Goal: Task Accomplishment & Management: Use online tool/utility

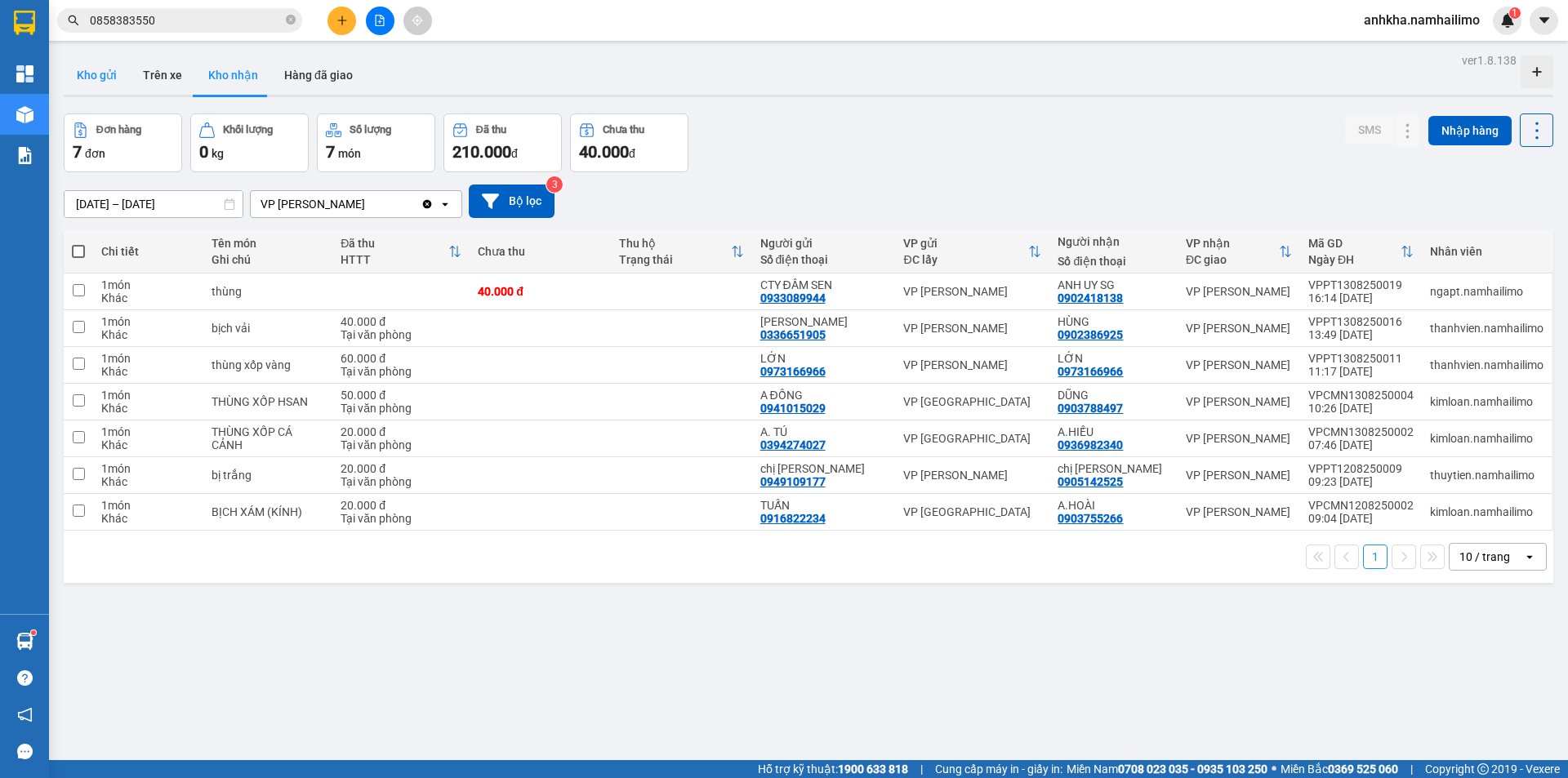
click at [103, 72] on button "Kho gửi" at bounding box center [97, 75] width 66 height 39
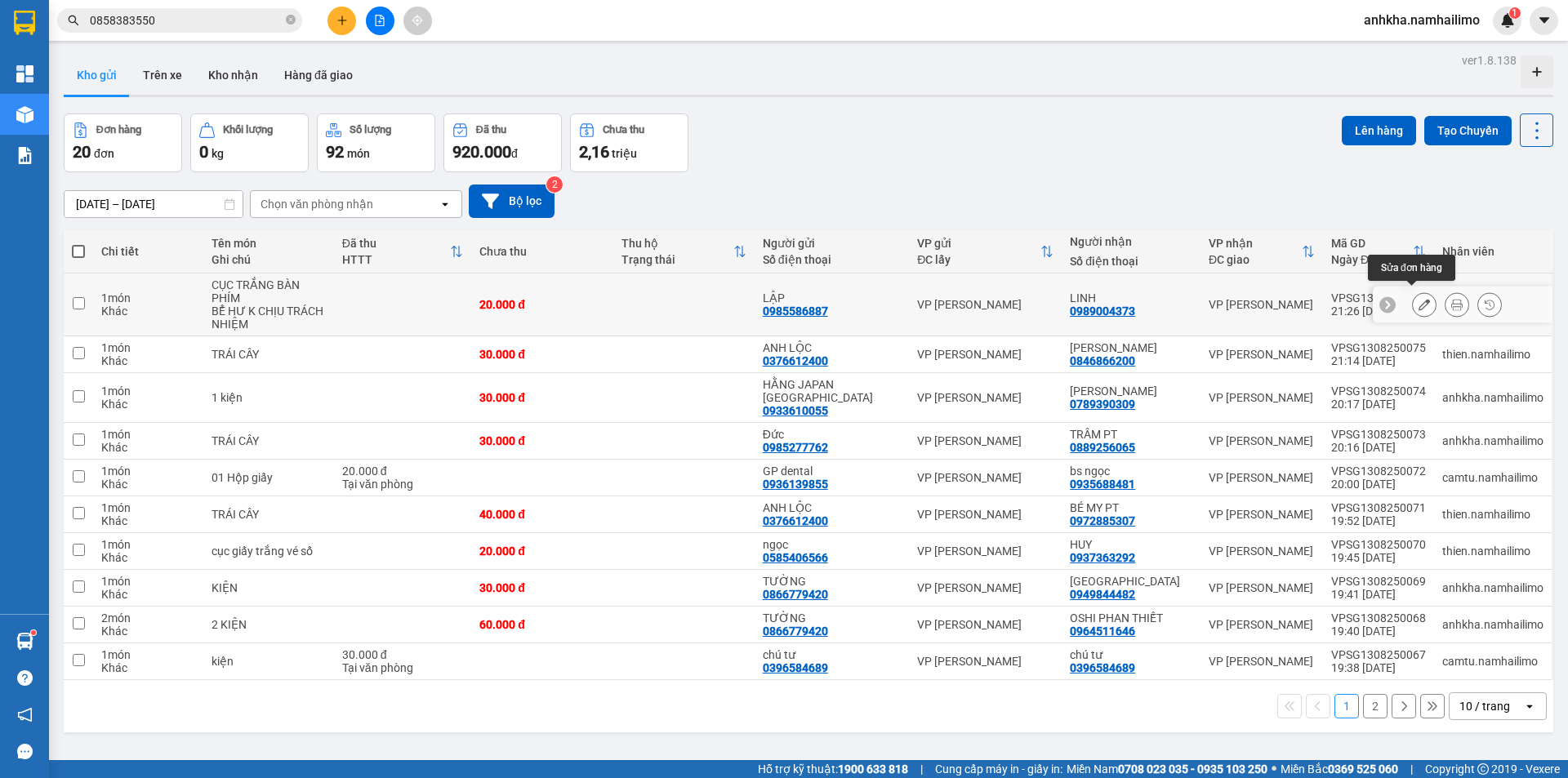
click at [1418, 301] on icon at bounding box center [1424, 304] width 12 height 12
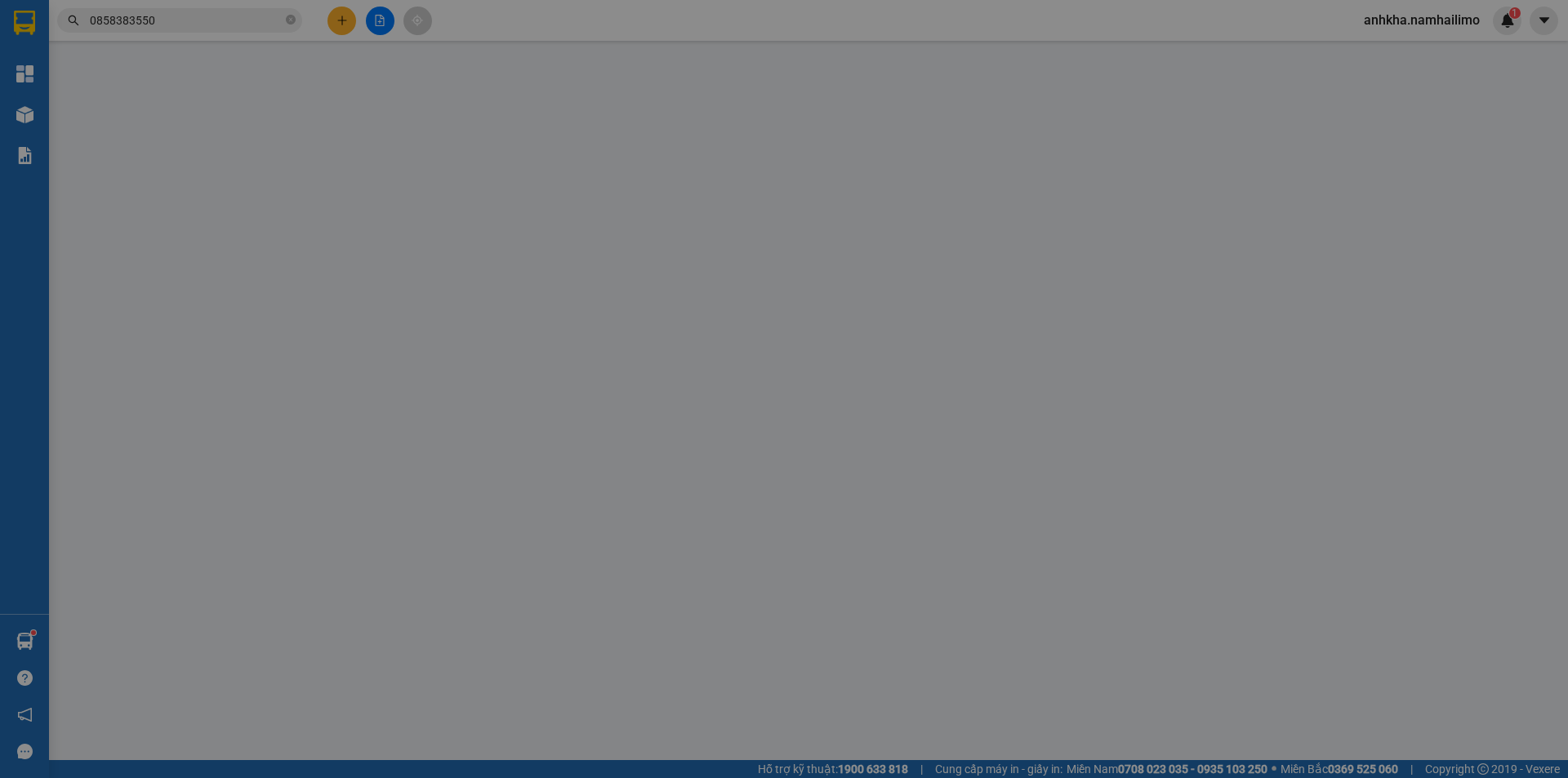
type input "0985586887"
type input "LẬP"
type input "0989004373"
type input "LINH"
type input "20.000"
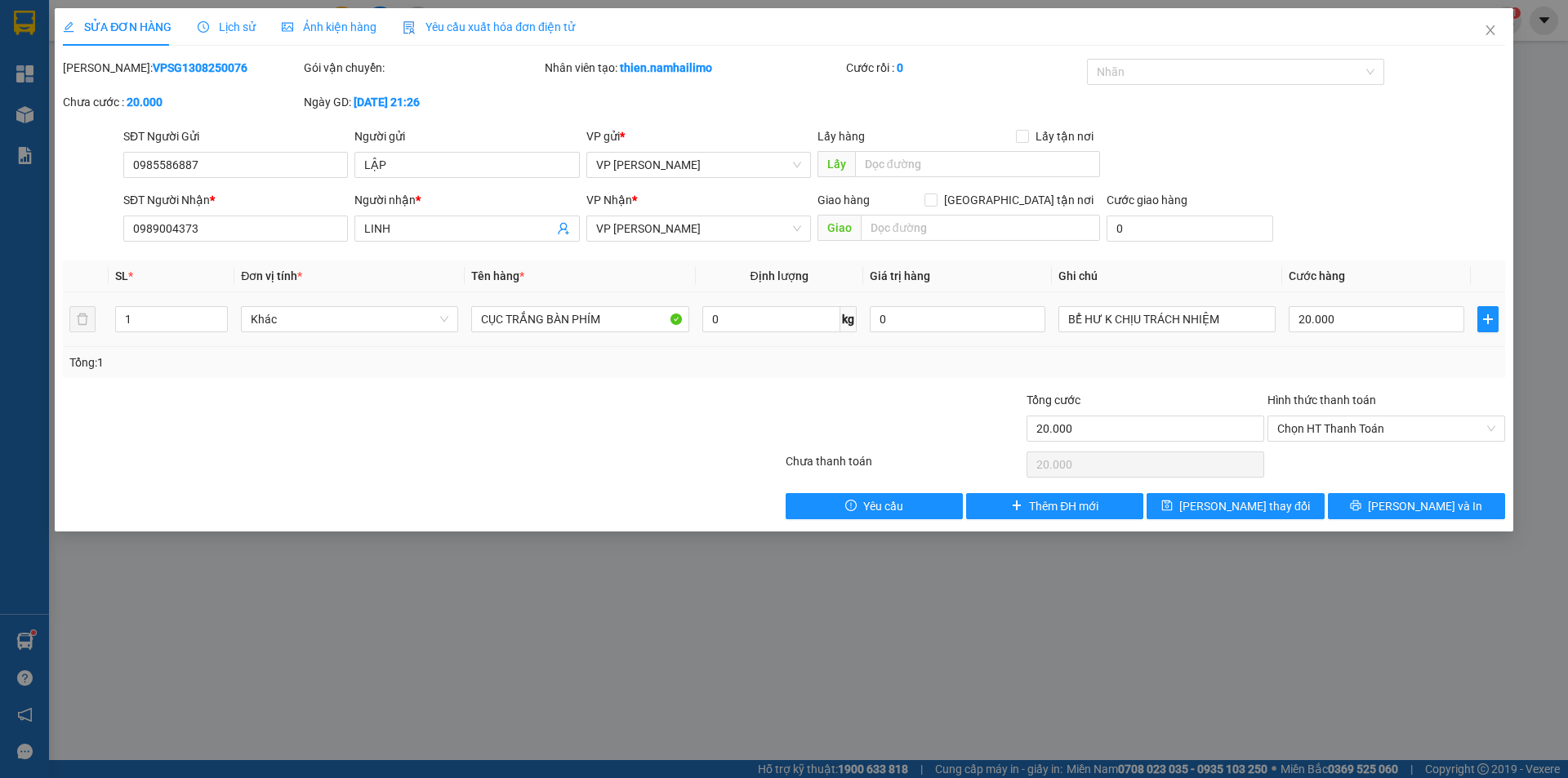
click at [1338, 338] on td "20.000" at bounding box center [1376, 320] width 189 height 55
drag, startPoint x: 1332, startPoint y: 428, endPoint x: 1330, endPoint y: 441, distance: 13.2
click at [1332, 431] on span "Chọn HT Thanh Toán" at bounding box center [1387, 428] width 218 height 24
click at [1322, 459] on div "Tại văn phòng" at bounding box center [1387, 461] width 218 height 18
type input "0"
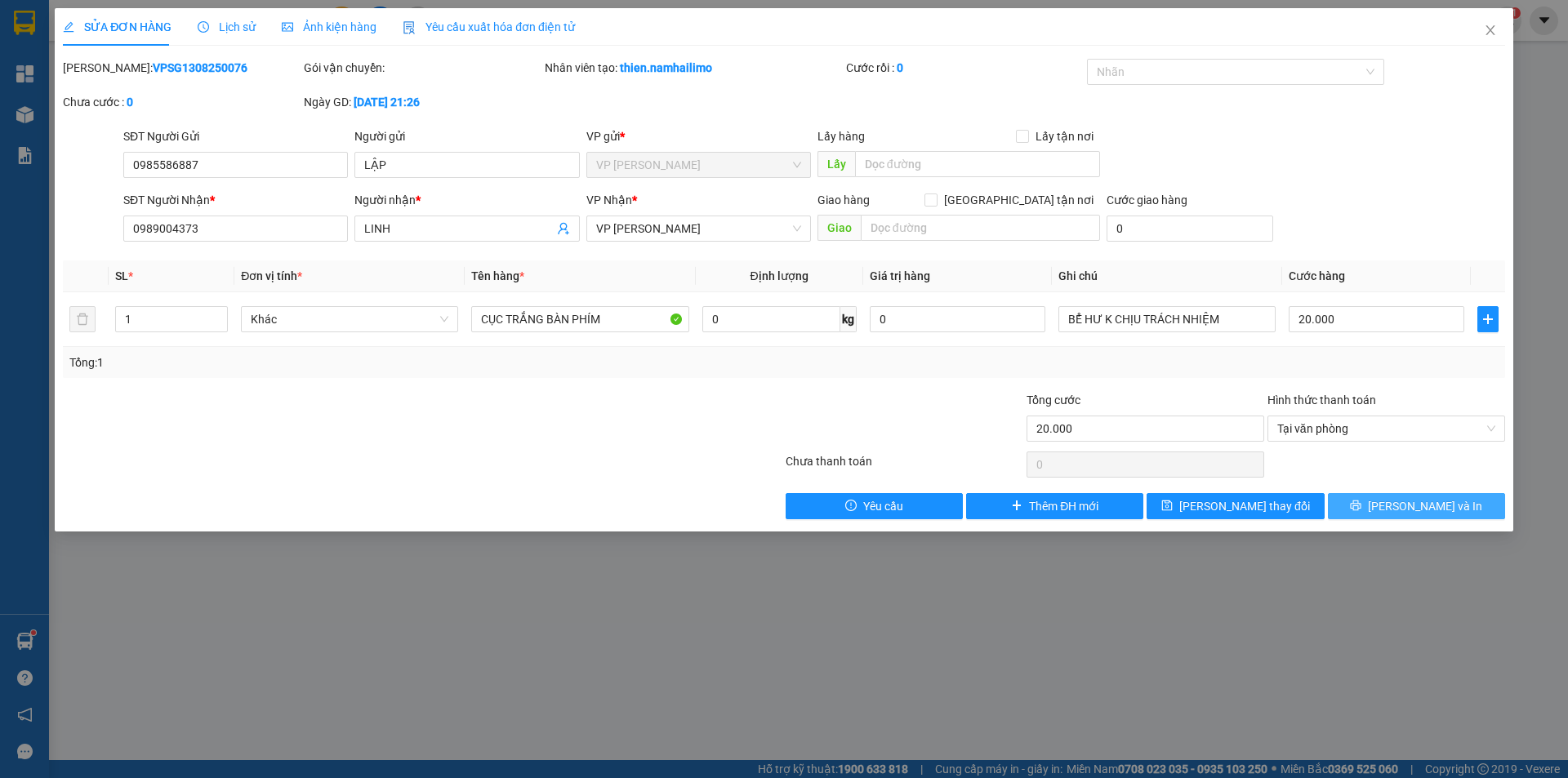
click at [1359, 511] on button "[PERSON_NAME] và In" at bounding box center [1416, 505] width 177 height 26
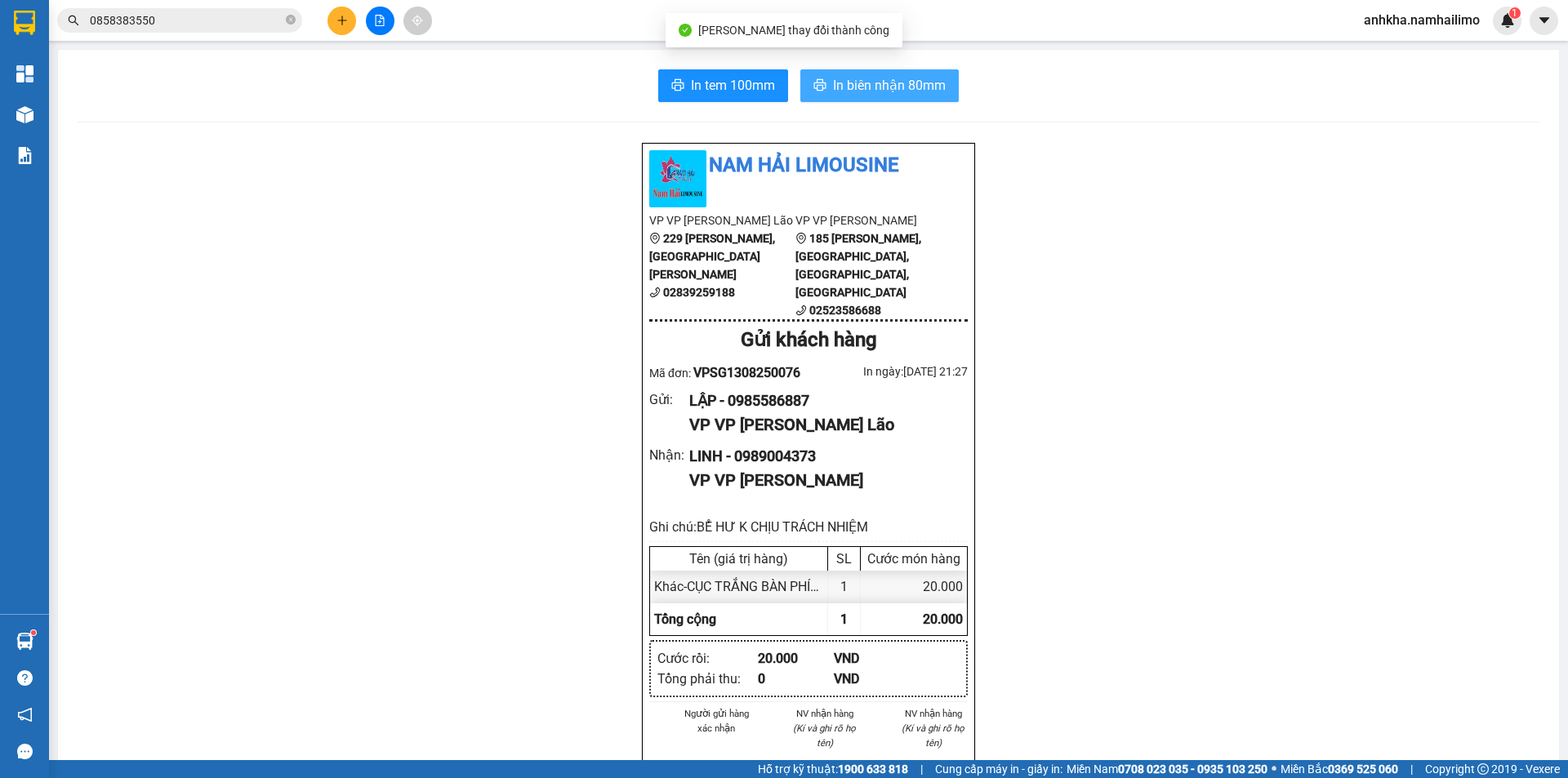
click at [856, 81] on span "In biên nhận 80mm" at bounding box center [889, 85] width 113 height 21
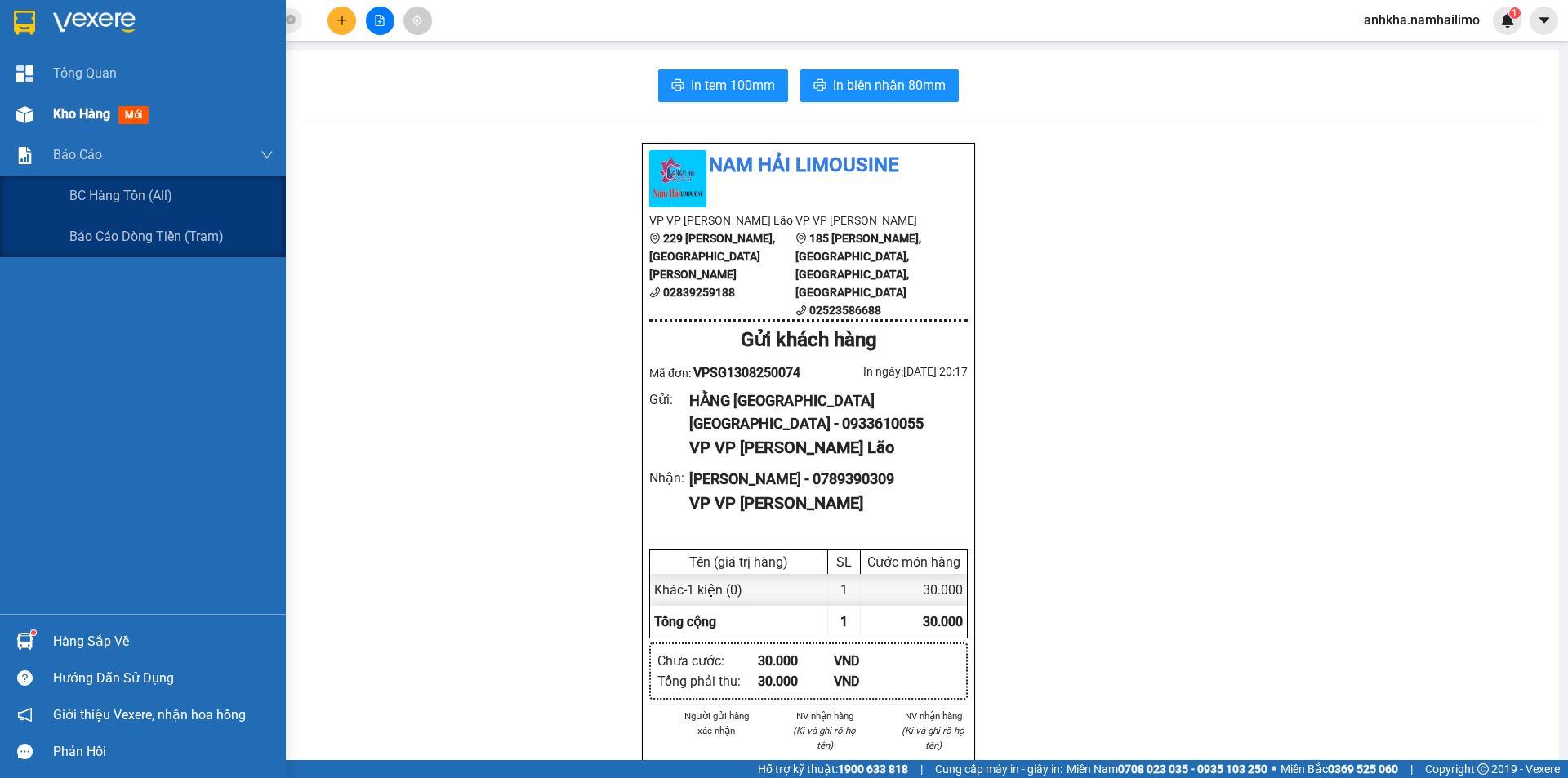
scroll to position [245, 0]
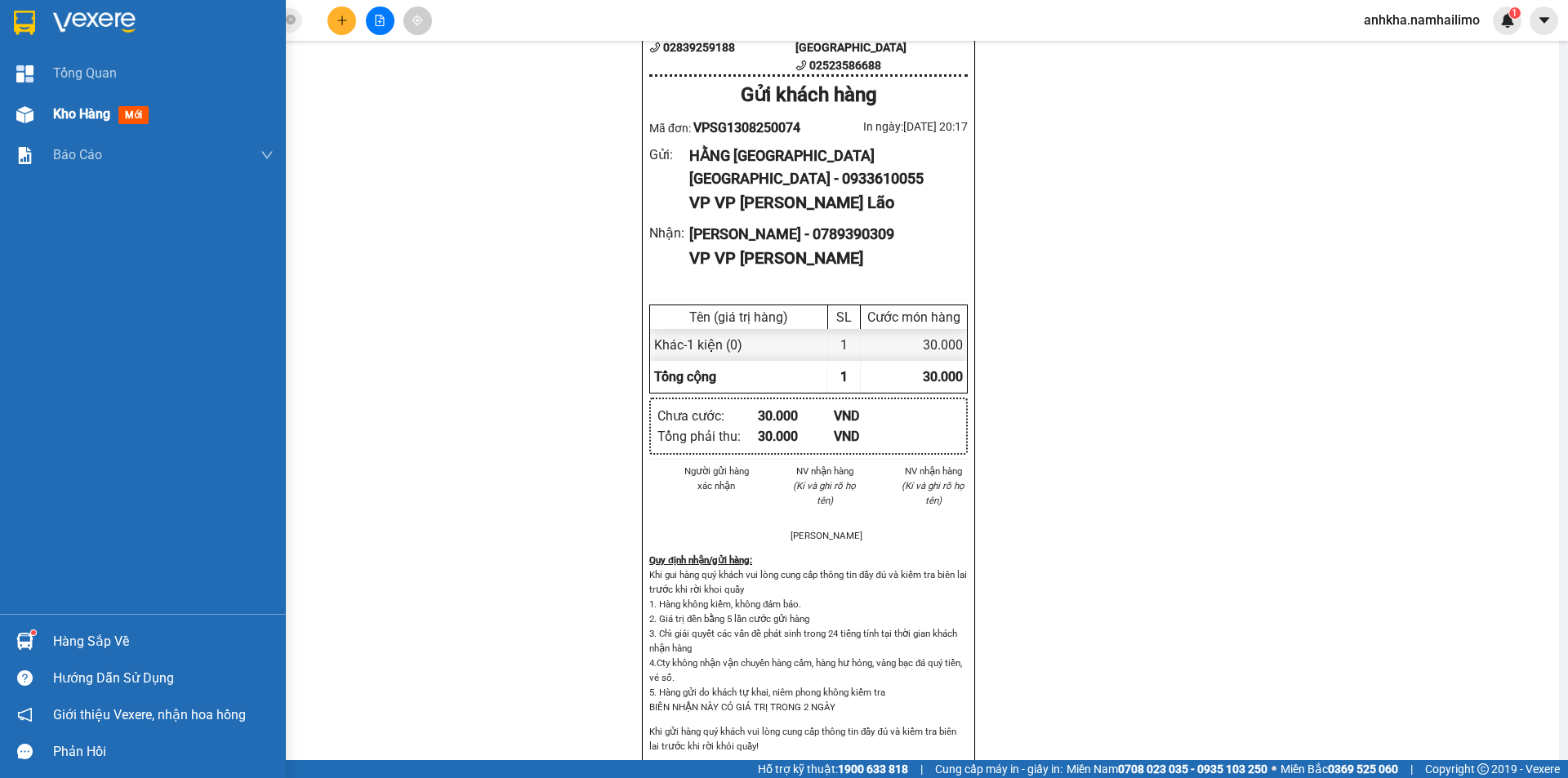
click at [85, 109] on span "Kho hàng" at bounding box center [81, 114] width 57 height 15
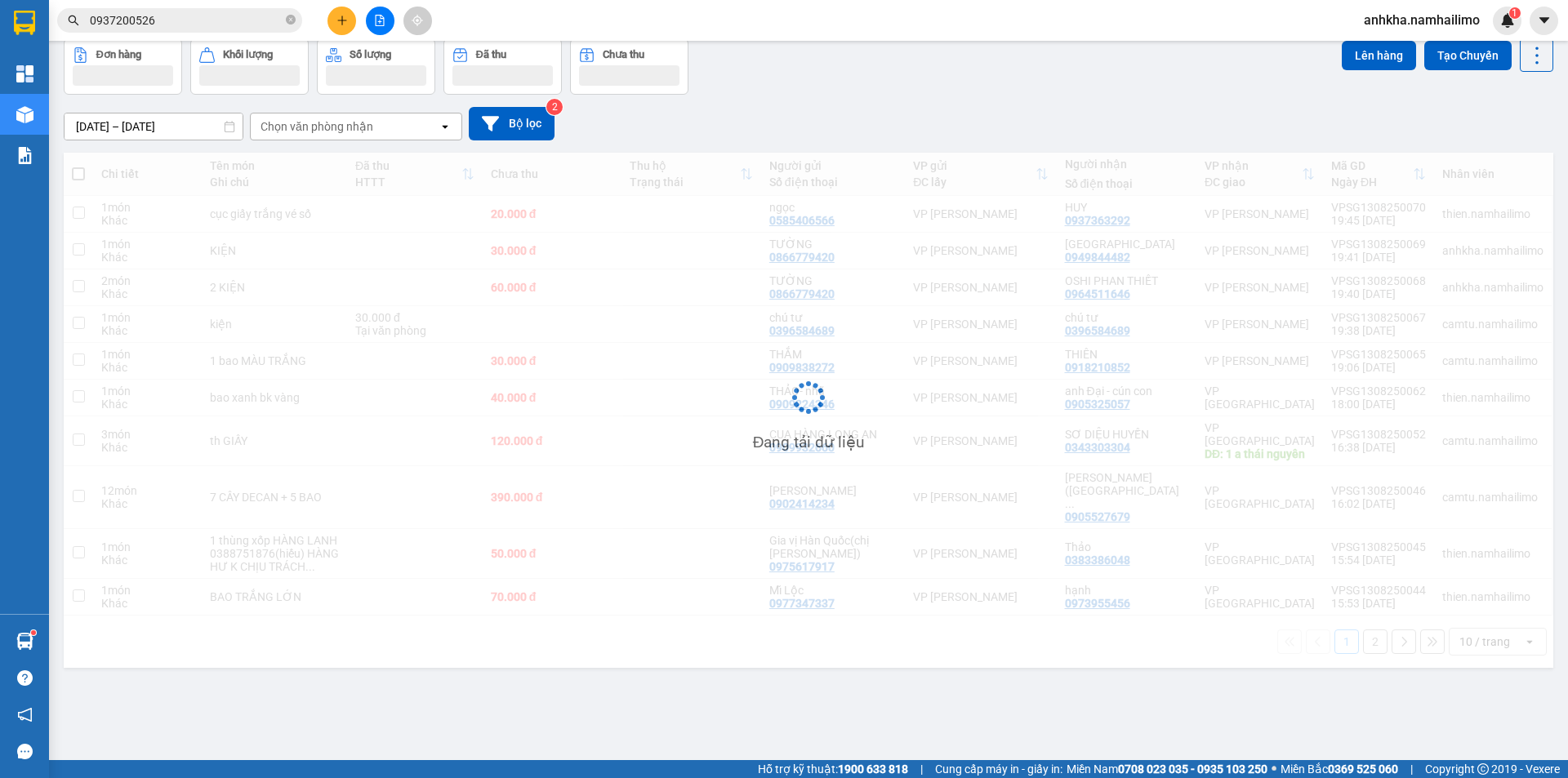
scroll to position [75, 0]
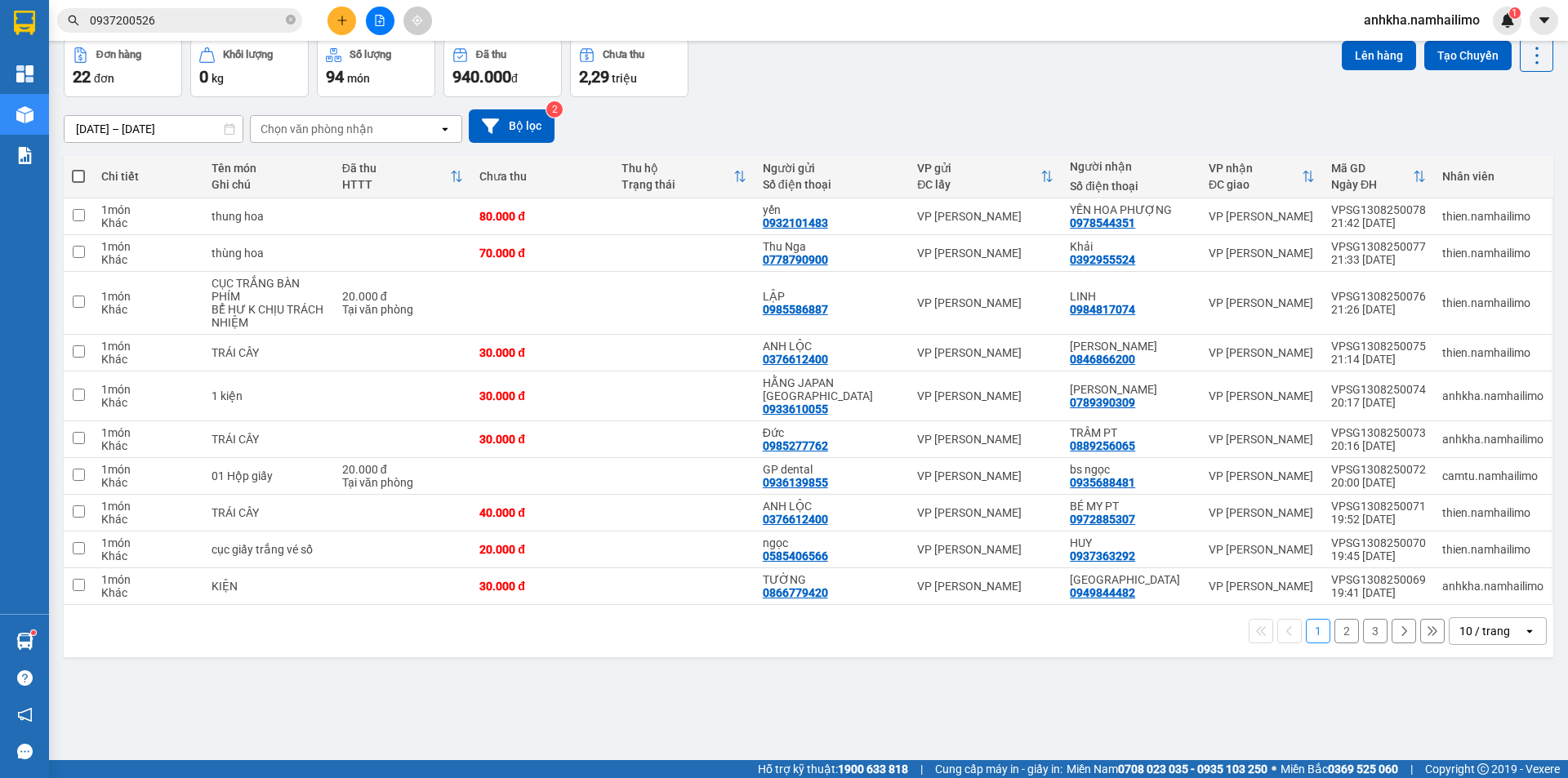
click at [329, 124] on div "Chọn văn phòng nhận" at bounding box center [317, 129] width 113 height 16
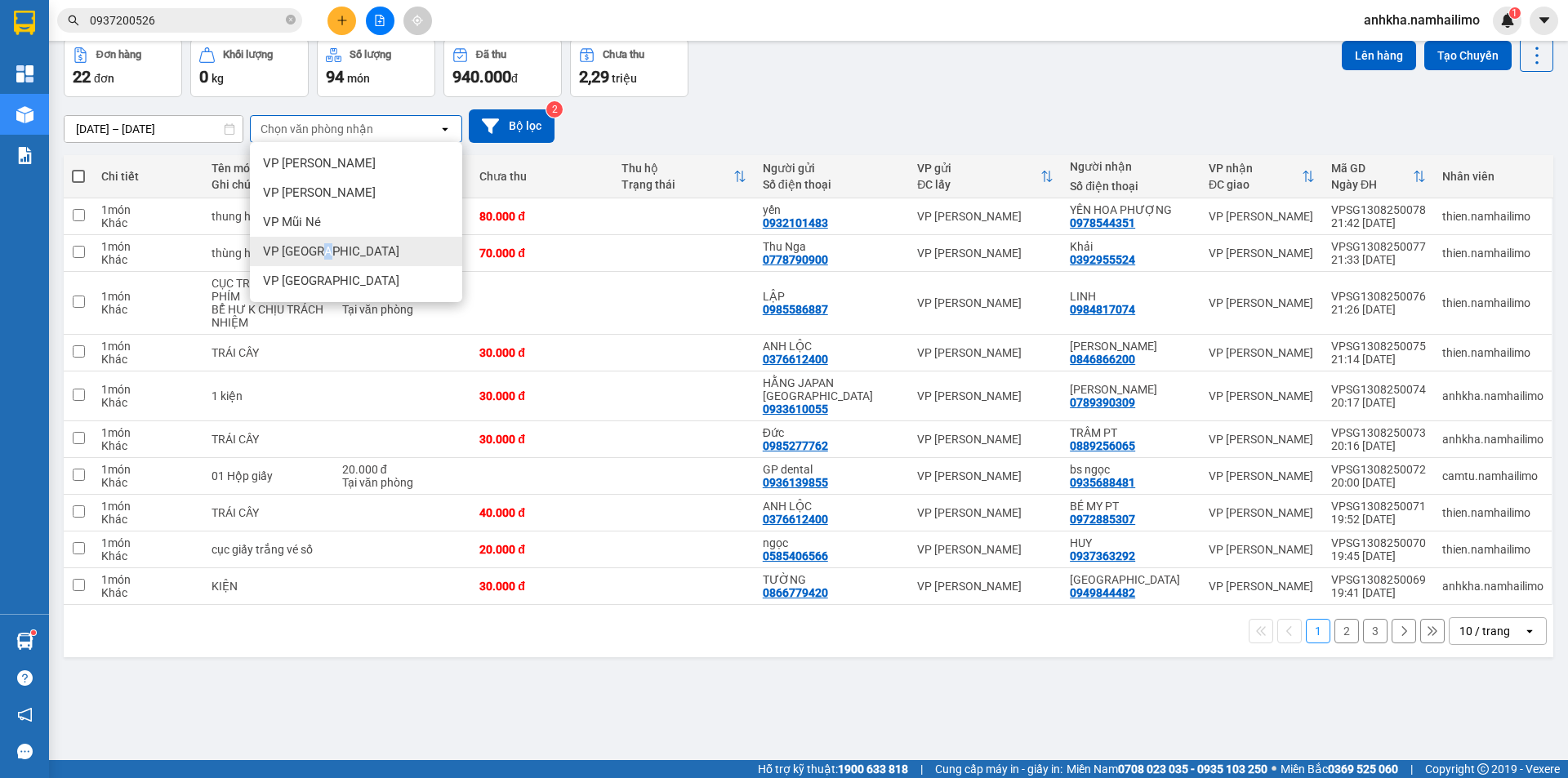
click at [321, 247] on span "VP [GEOGRAPHIC_DATA]" at bounding box center [330, 252] width 136 height 16
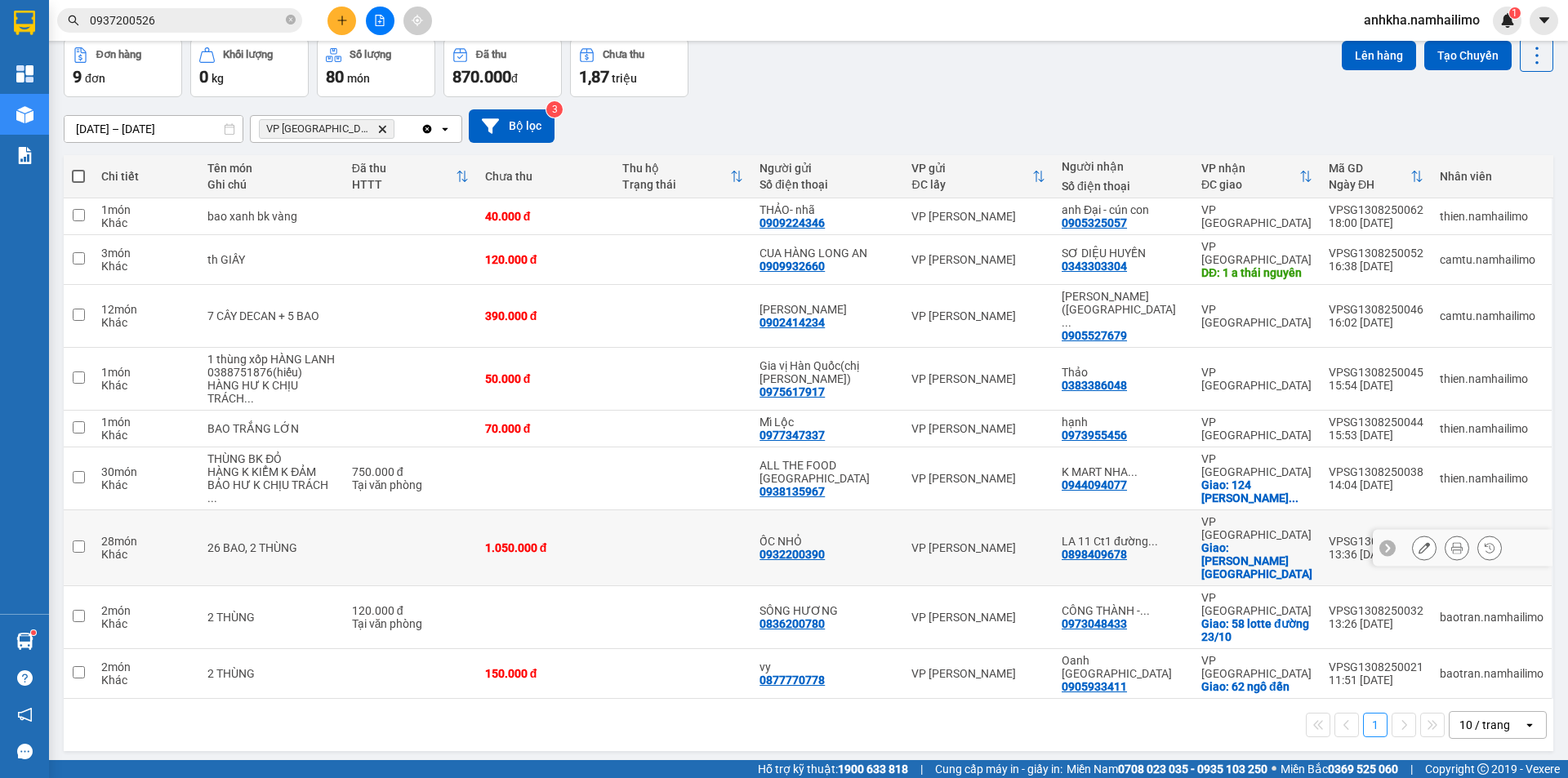
drag, startPoint x: 1101, startPoint y: 484, endPoint x: 1035, endPoint y: 486, distance: 66.0
click at [1035, 510] on td "VP [PERSON_NAME]" at bounding box center [979, 548] width 150 height 76
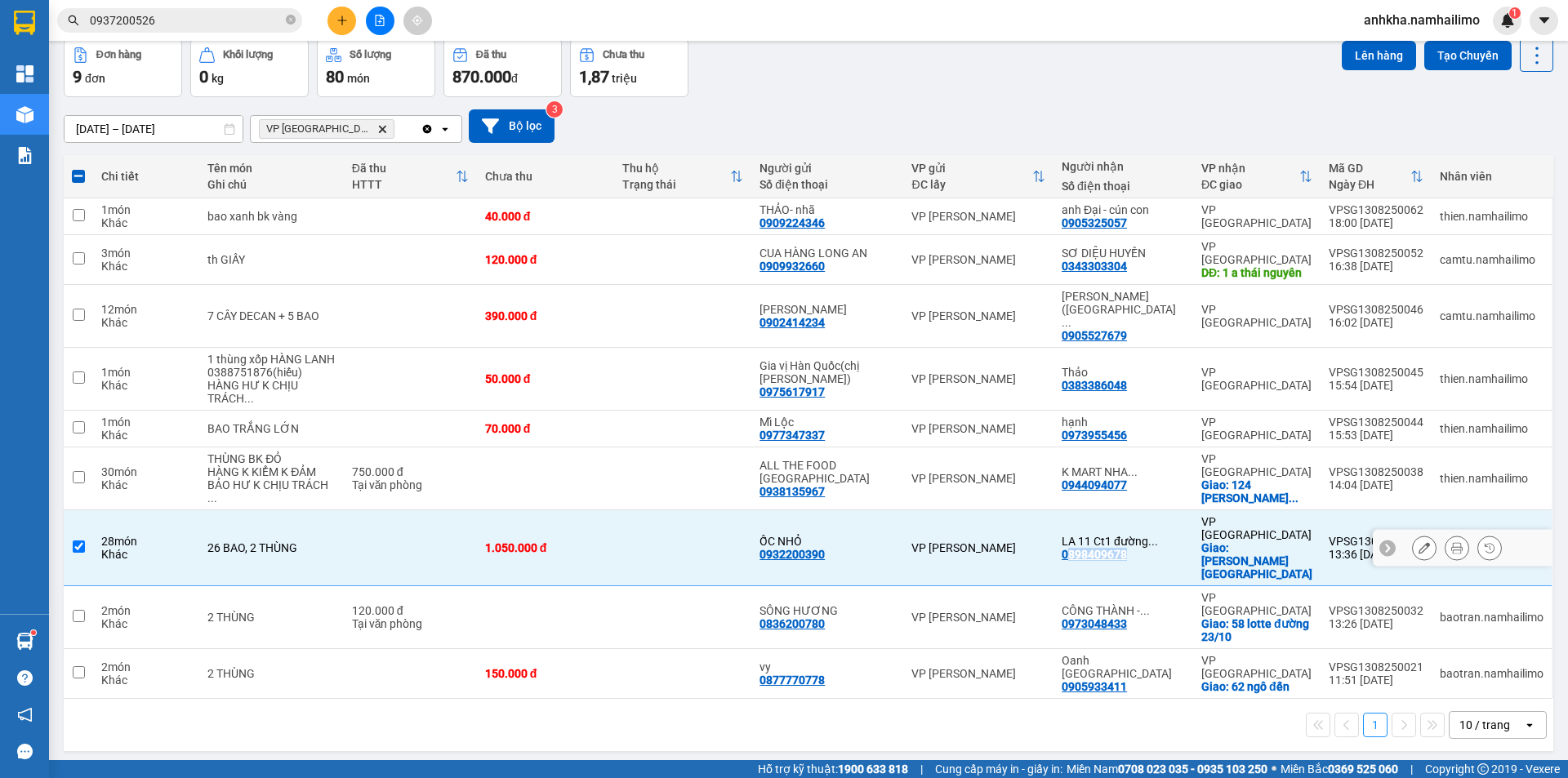
drag, startPoint x: 1084, startPoint y: 477, endPoint x: 1160, endPoint y: 477, distance: 76.0
click at [1160, 535] on div "LA 11 Ct1 đường ... 0898409678" at bounding box center [1123, 548] width 124 height 26
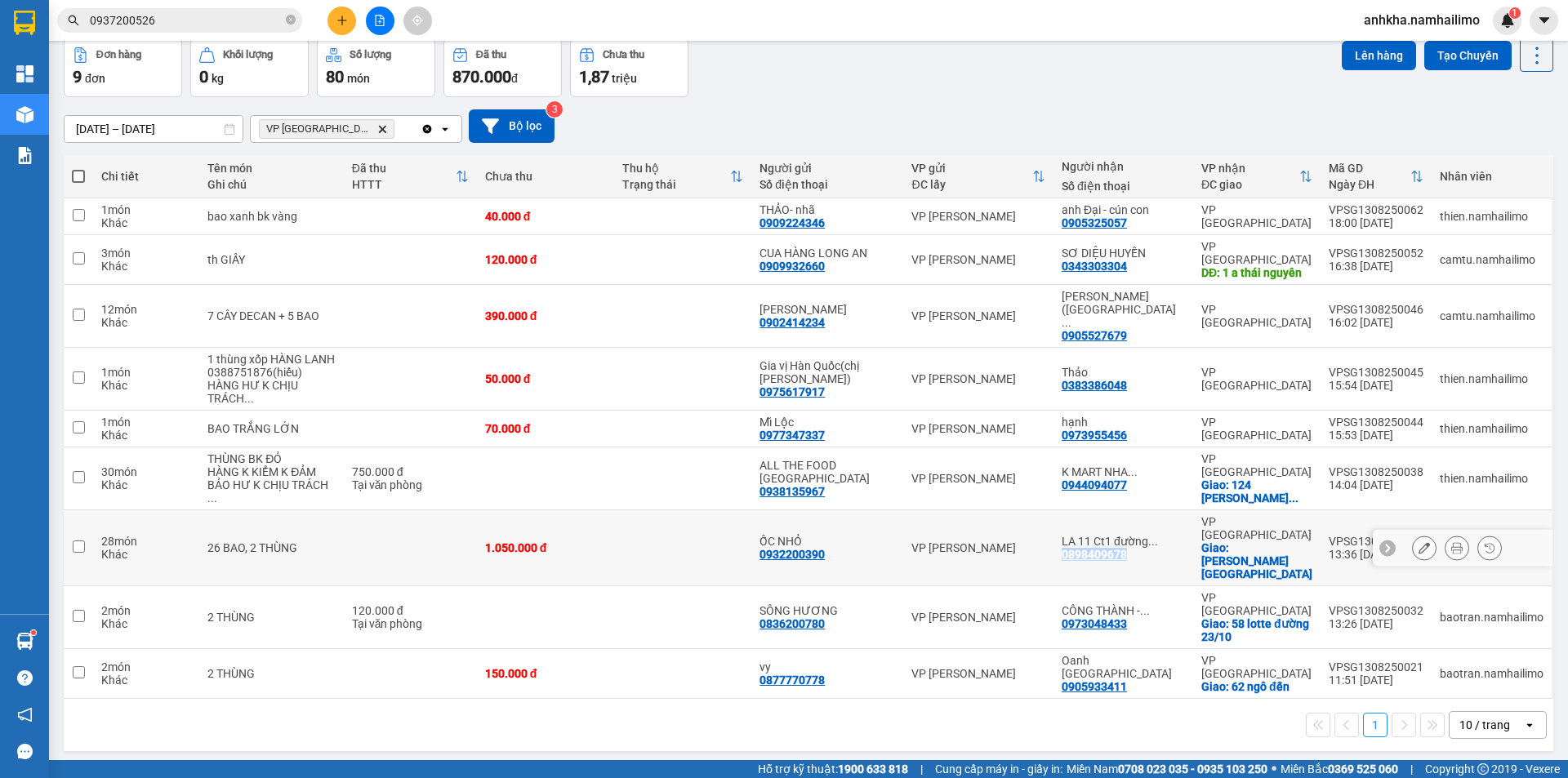
drag, startPoint x: 1080, startPoint y: 476, endPoint x: 1150, endPoint y: 475, distance: 70.0
click at [1159, 535] on div "LA 11 Ct1 đường ... 0898409678" at bounding box center [1123, 548] width 124 height 26
checkbox input "true"
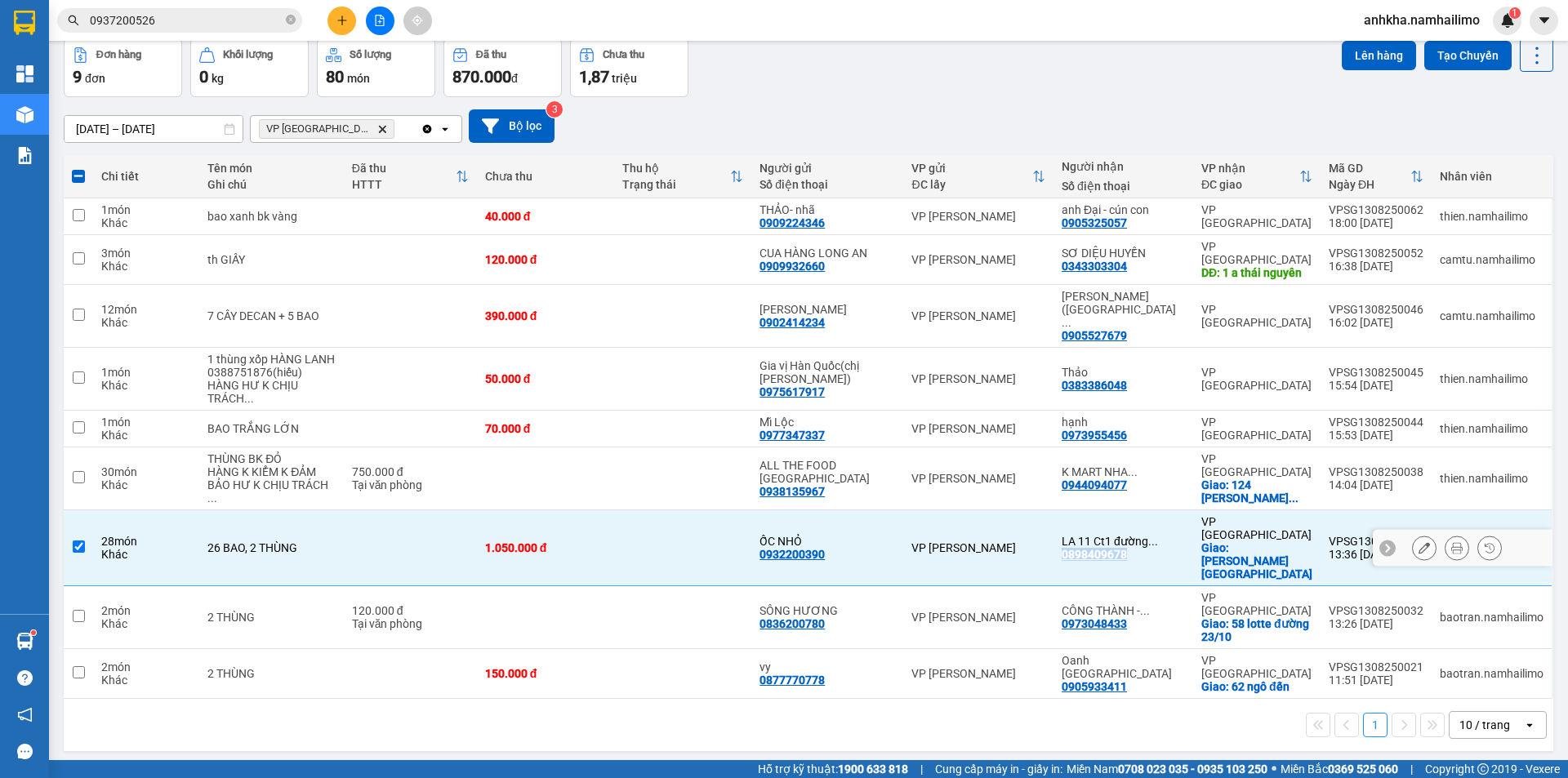
copy div "0898409678"
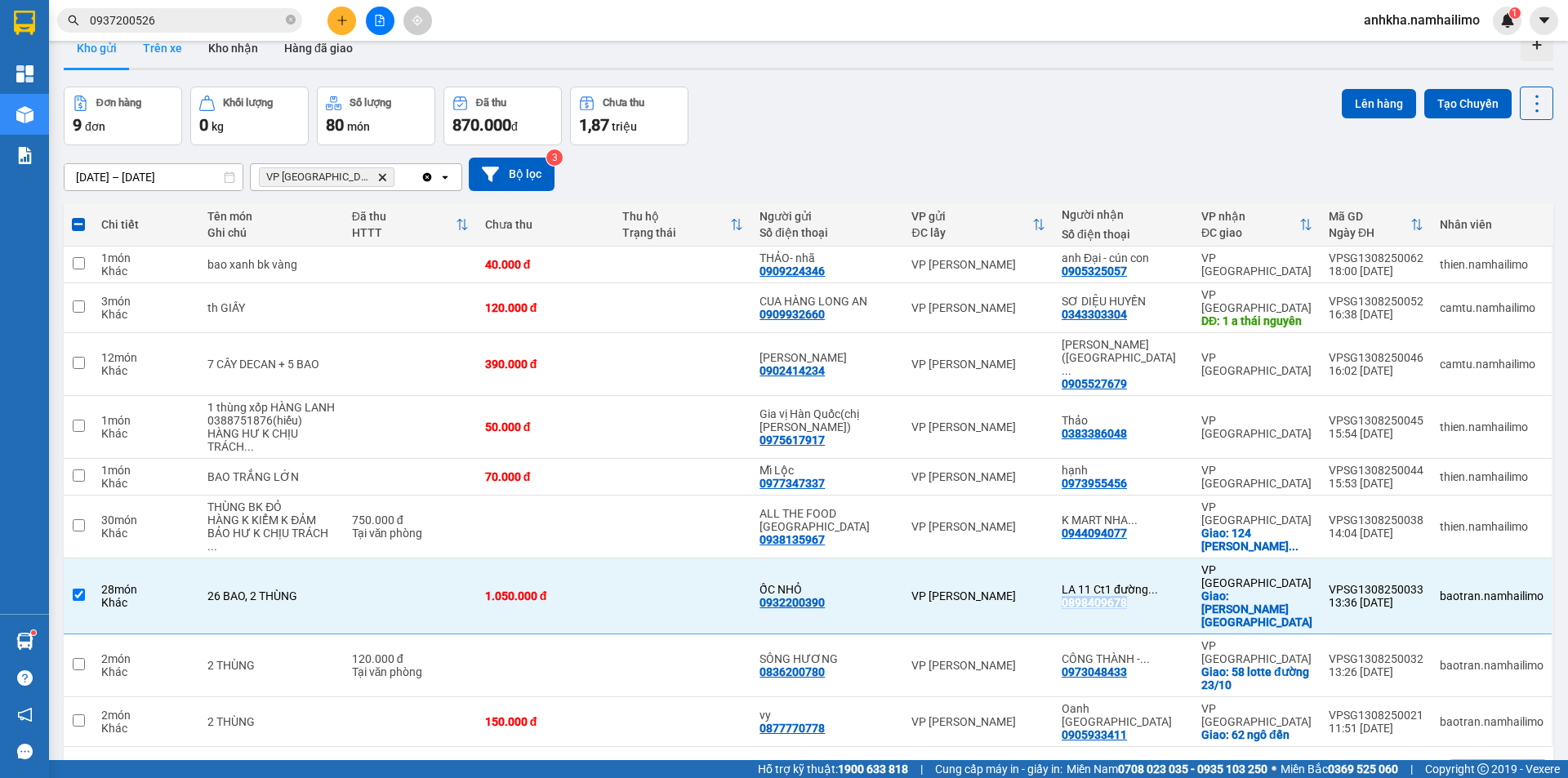
scroll to position [0, 0]
